Goal: Check status: Check status

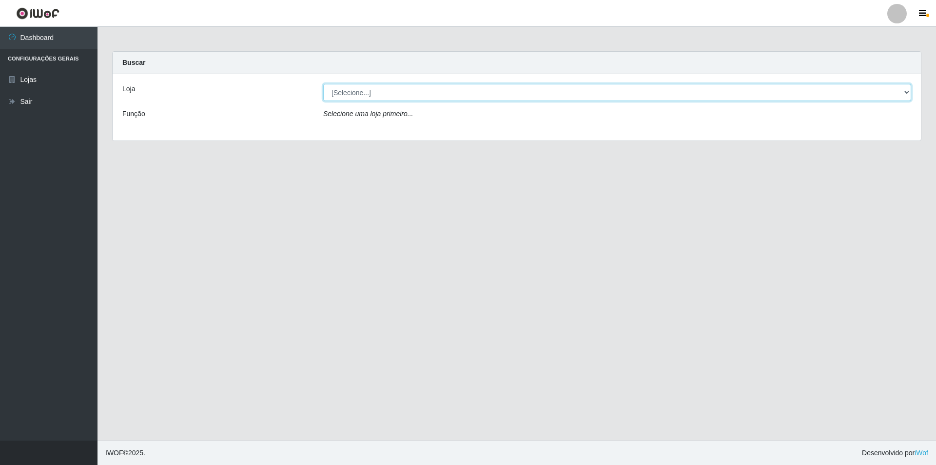
click at [459, 92] on select "[Selecione...] Atacado Vem - [STREET_ADDRESS]" at bounding box center [617, 92] width 588 height 17
select select "449"
click at [323, 84] on select "[Selecione...] Atacado Vem - [STREET_ADDRESS]" at bounding box center [617, 92] width 588 height 17
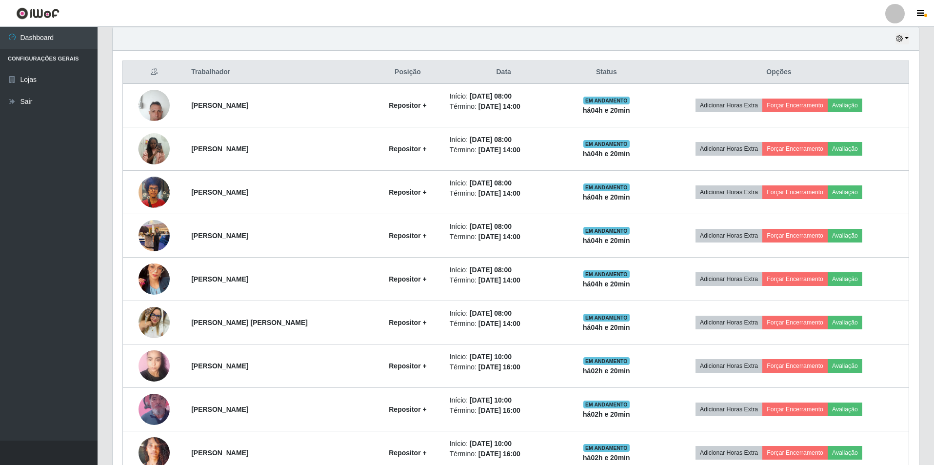
scroll to position [400, 0]
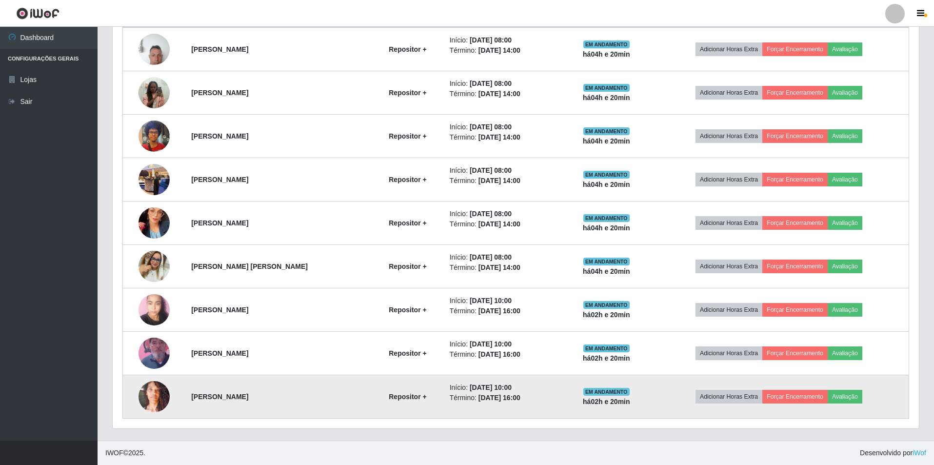
click at [157, 391] on img at bounding box center [153, 397] width 31 height 56
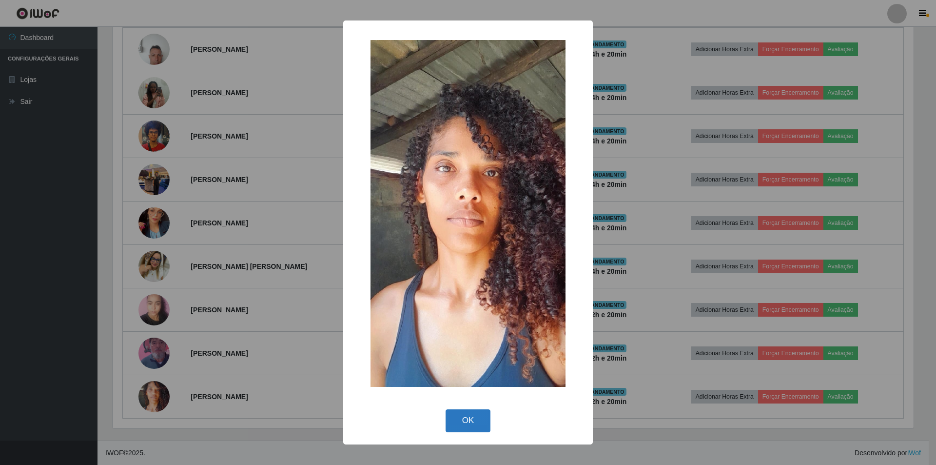
click at [467, 426] on button "OK" at bounding box center [468, 420] width 45 height 23
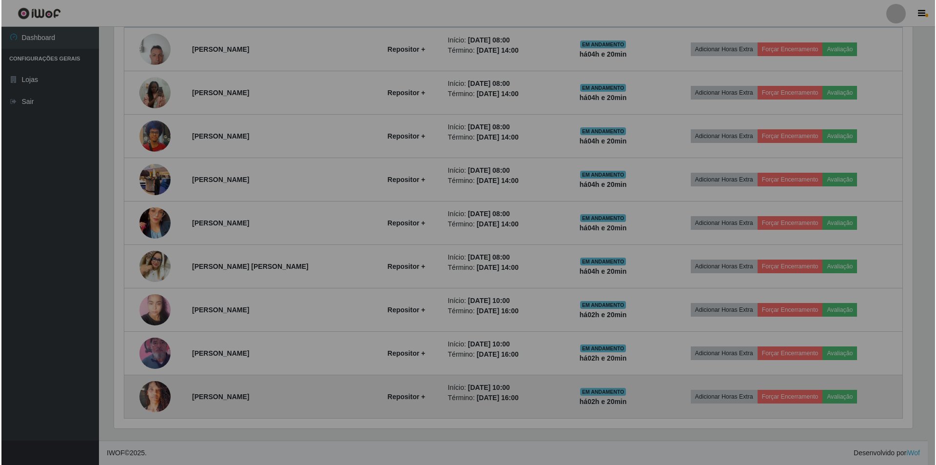
scroll to position [202, 806]
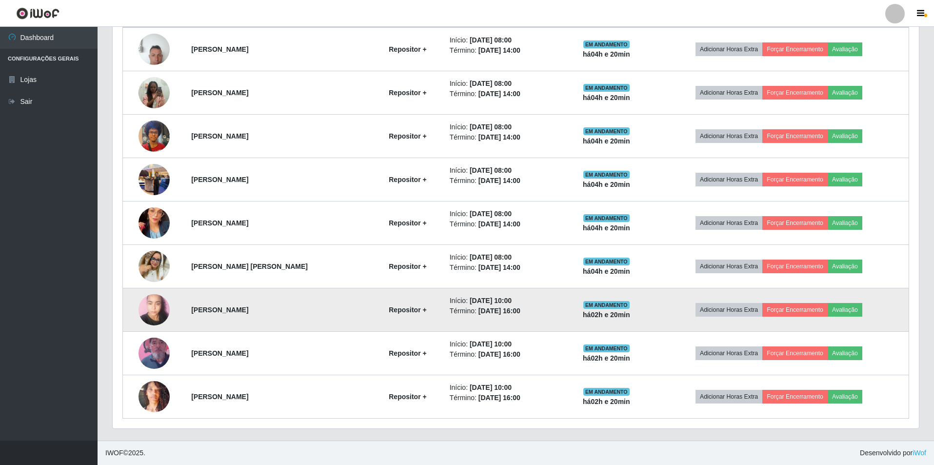
click at [159, 305] on img at bounding box center [153, 309] width 31 height 41
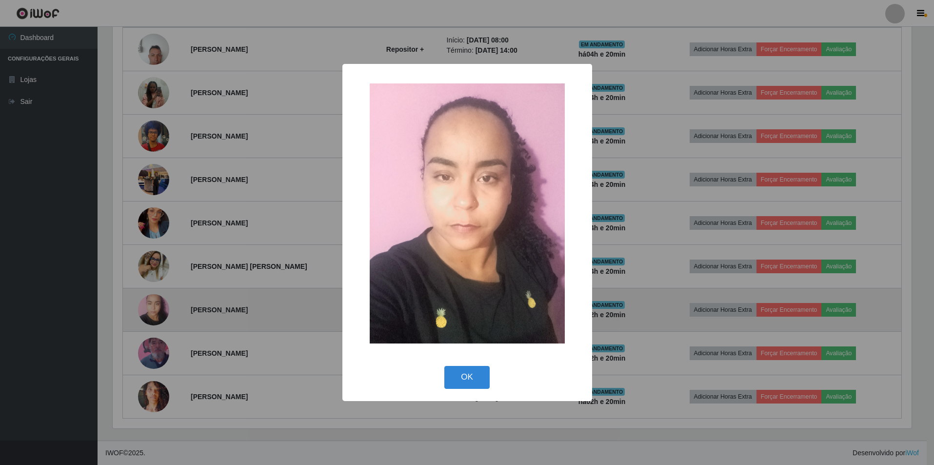
scroll to position [202, 801]
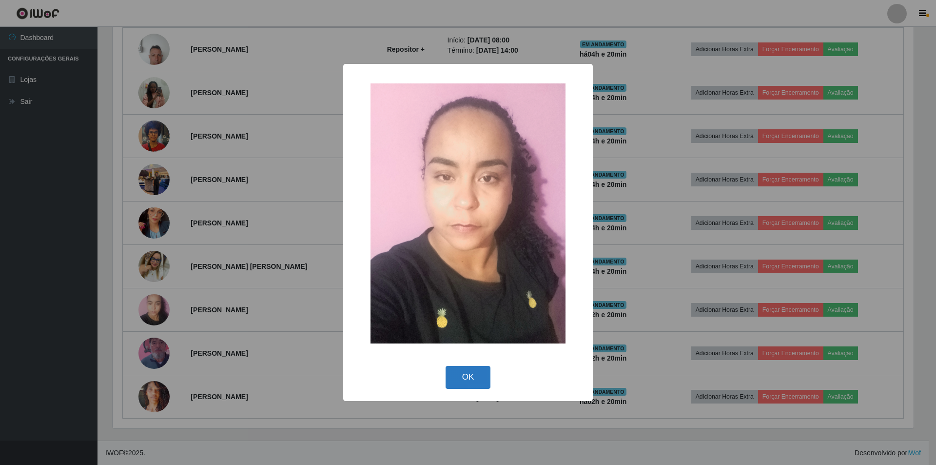
click at [461, 378] on button "OK" at bounding box center [468, 377] width 45 height 23
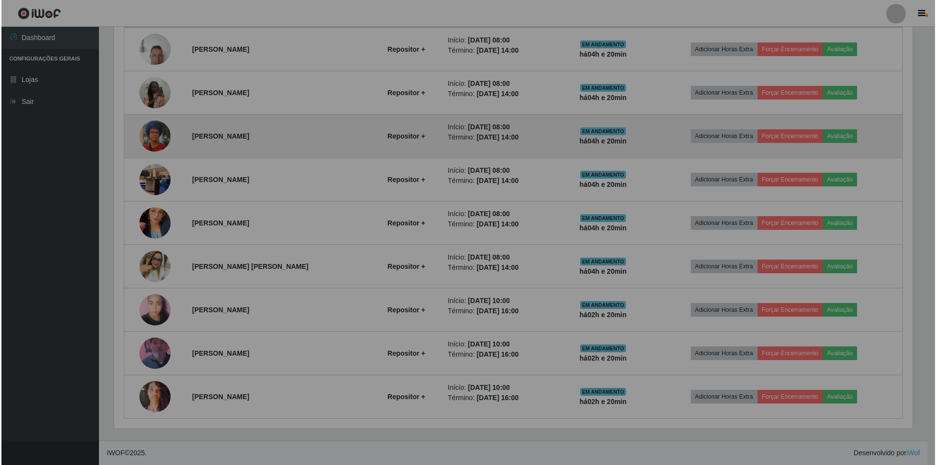
scroll to position [202, 806]
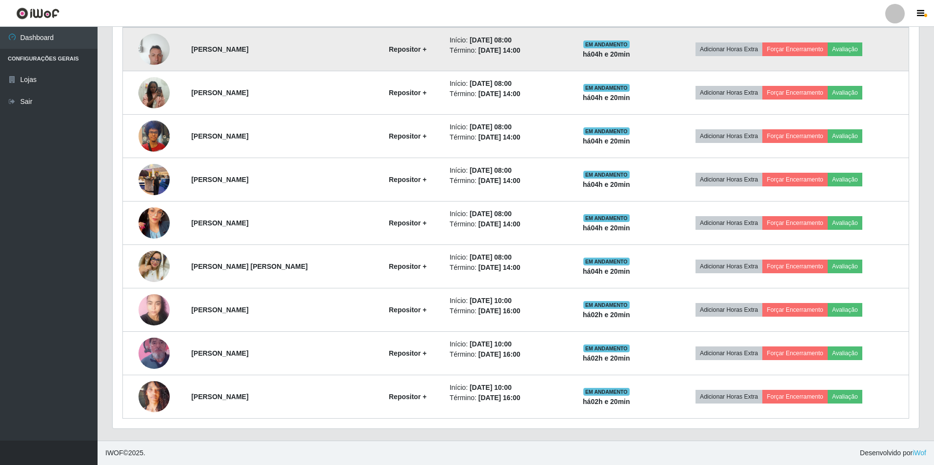
click at [157, 47] on img at bounding box center [153, 48] width 31 height 41
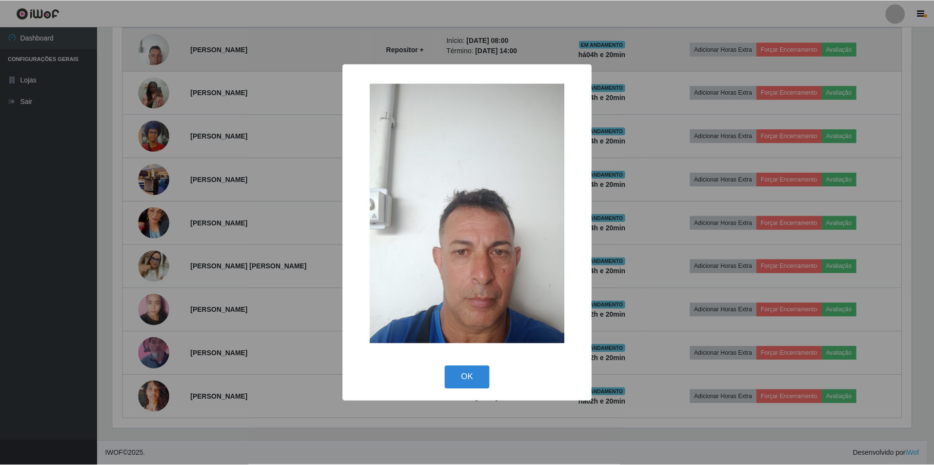
scroll to position [202, 801]
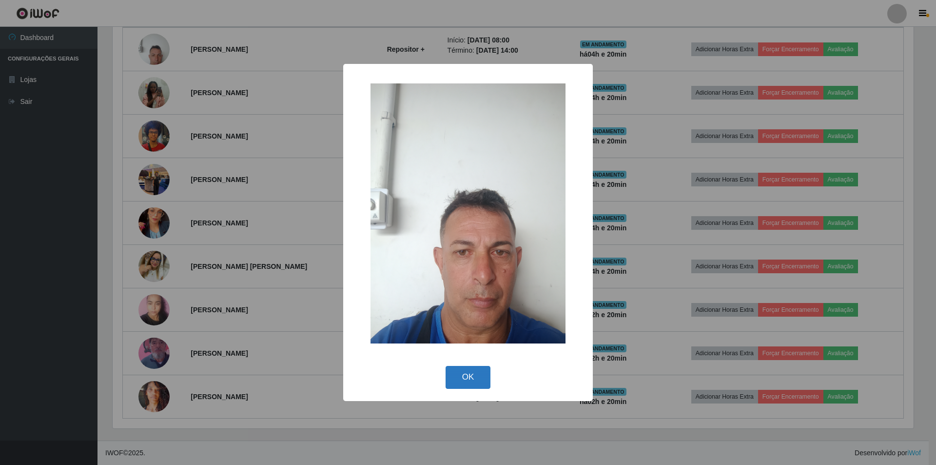
click at [453, 369] on button "OK" at bounding box center [468, 377] width 45 height 23
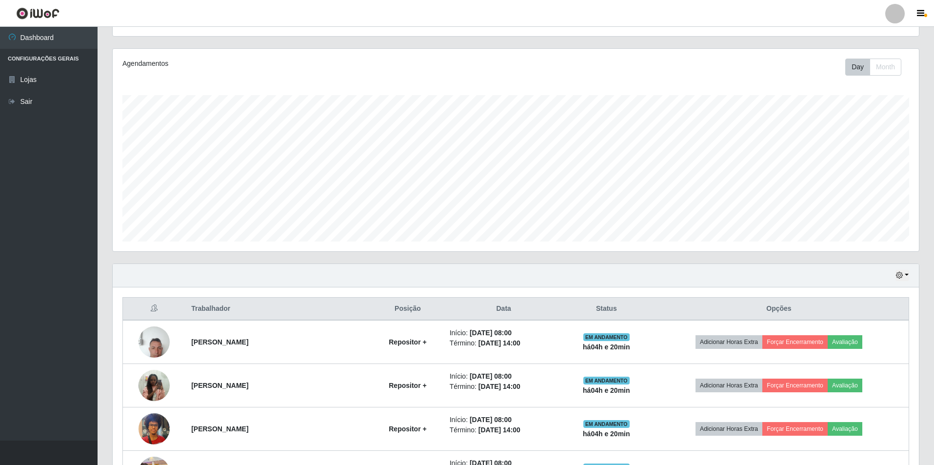
scroll to position [0, 0]
